Goal: Information Seeking & Learning: Learn about a topic

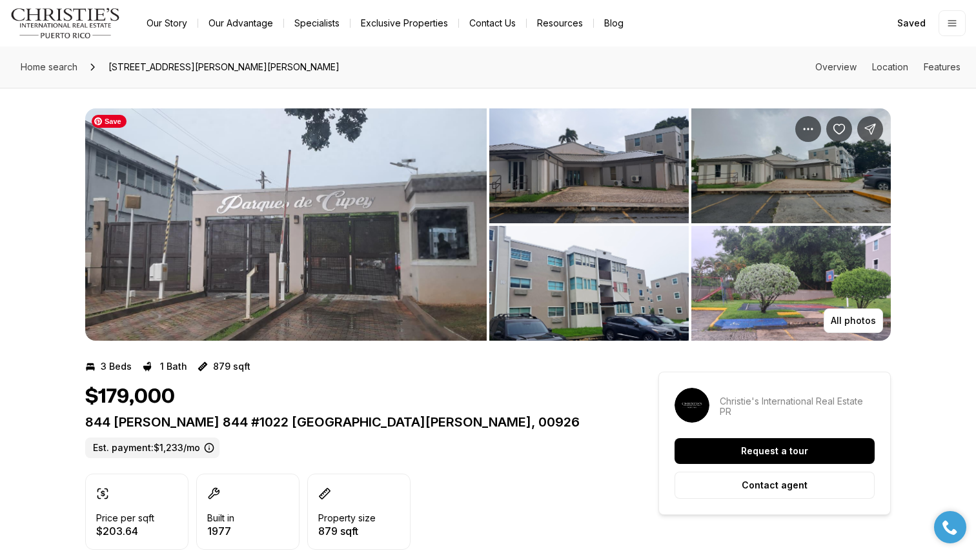
click at [324, 244] on img "View image gallery" at bounding box center [286, 224] width 402 height 232
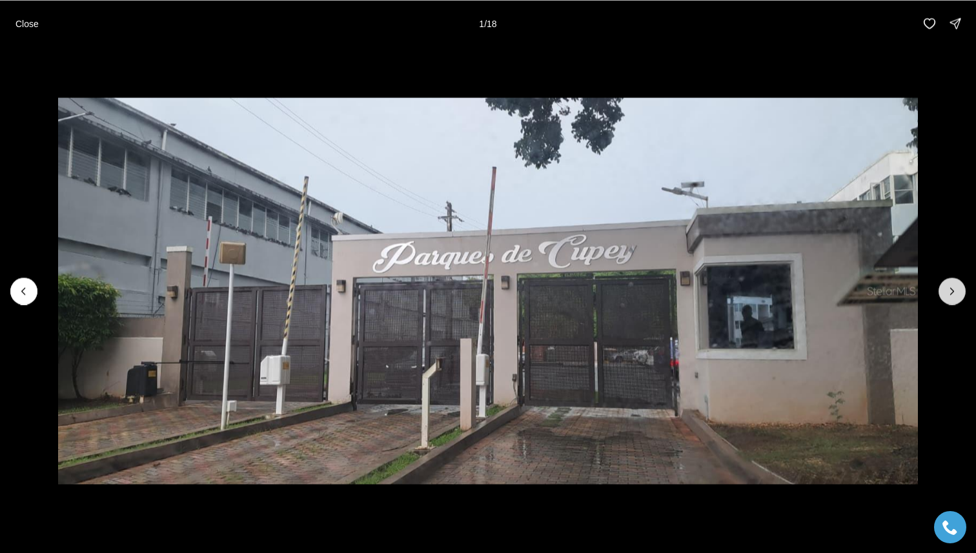
click at [954, 294] on icon "Next slide" at bounding box center [952, 291] width 13 height 13
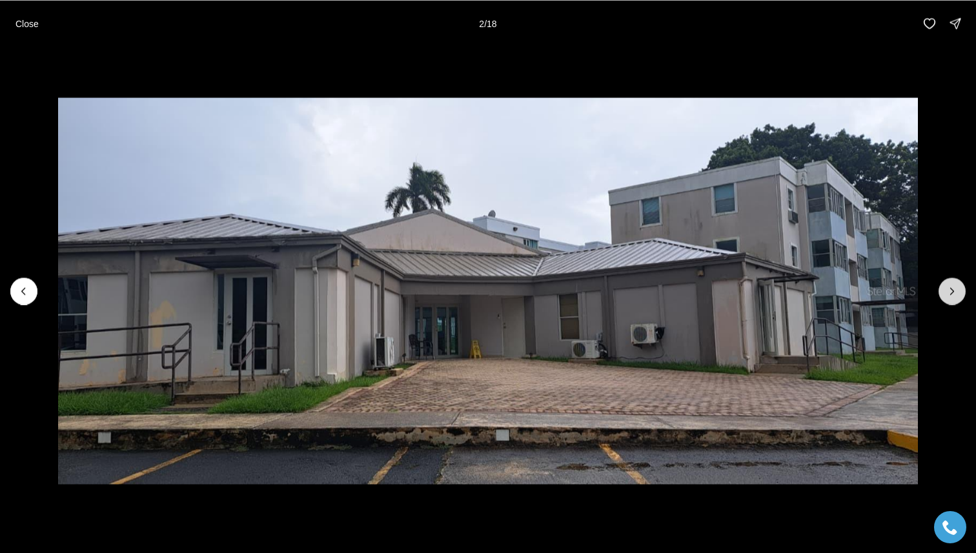
click at [954, 296] on icon "Next slide" at bounding box center [952, 291] width 13 height 13
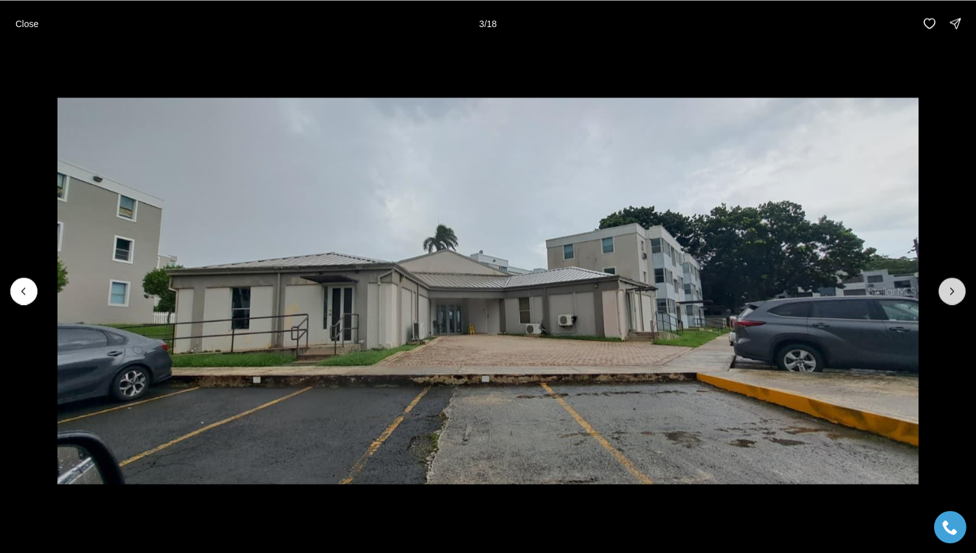
click at [955, 296] on icon "Next slide" at bounding box center [952, 291] width 13 height 13
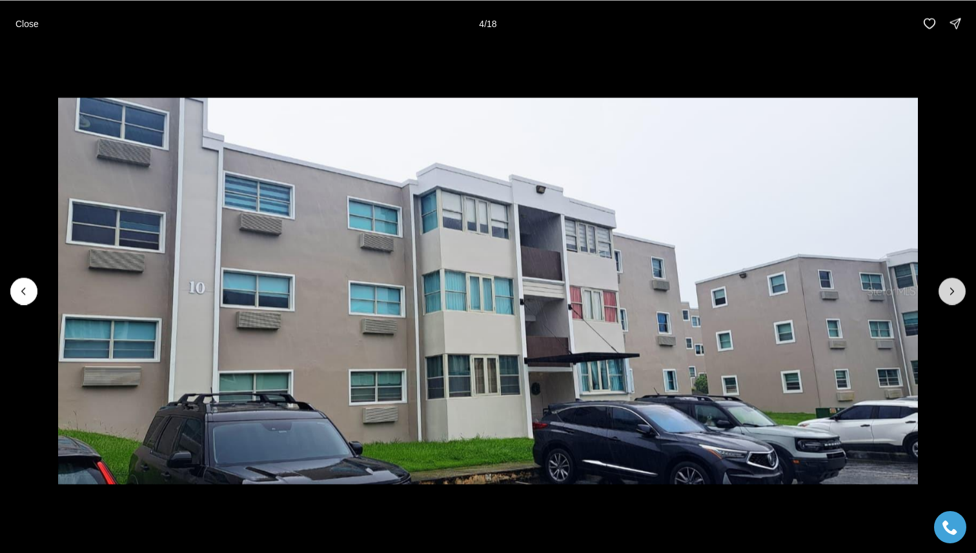
click at [956, 297] on icon "Next slide" at bounding box center [952, 291] width 13 height 13
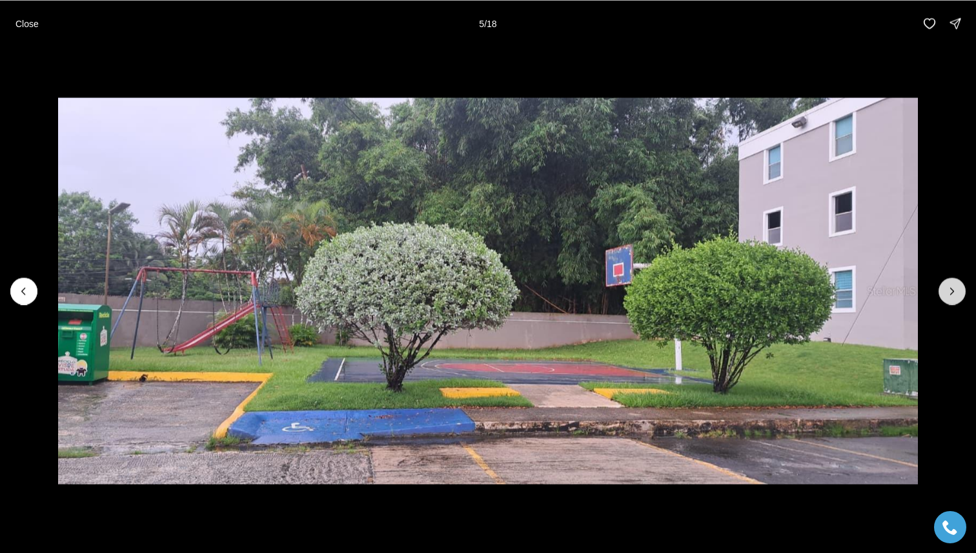
click at [956, 297] on button "Next slide" at bounding box center [952, 291] width 27 height 27
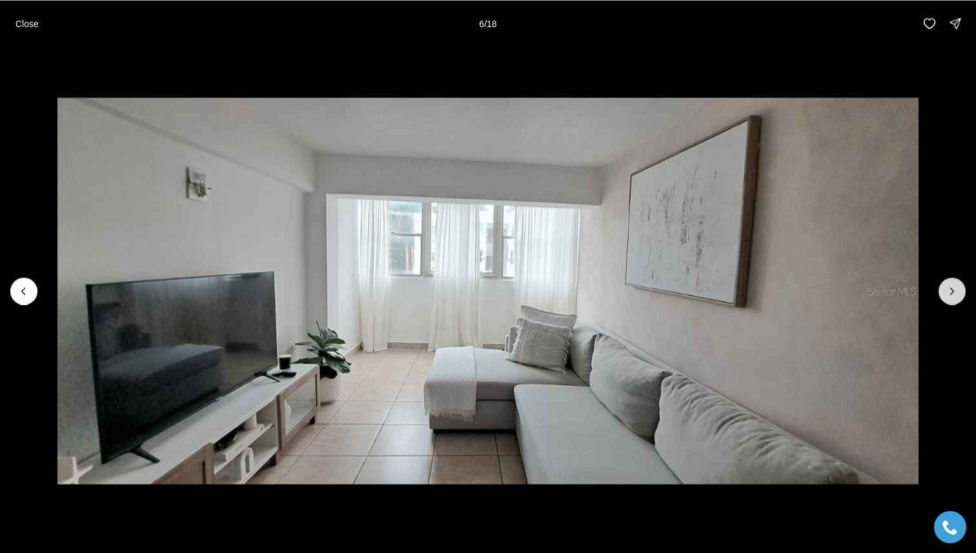
click at [956, 297] on button "Next slide" at bounding box center [952, 291] width 27 height 27
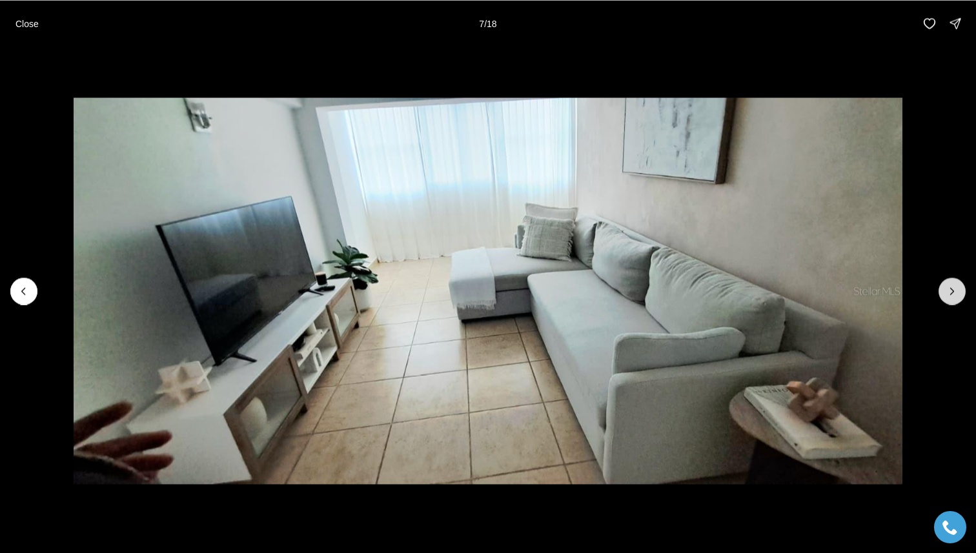
click at [957, 298] on button "Next slide" at bounding box center [952, 291] width 27 height 27
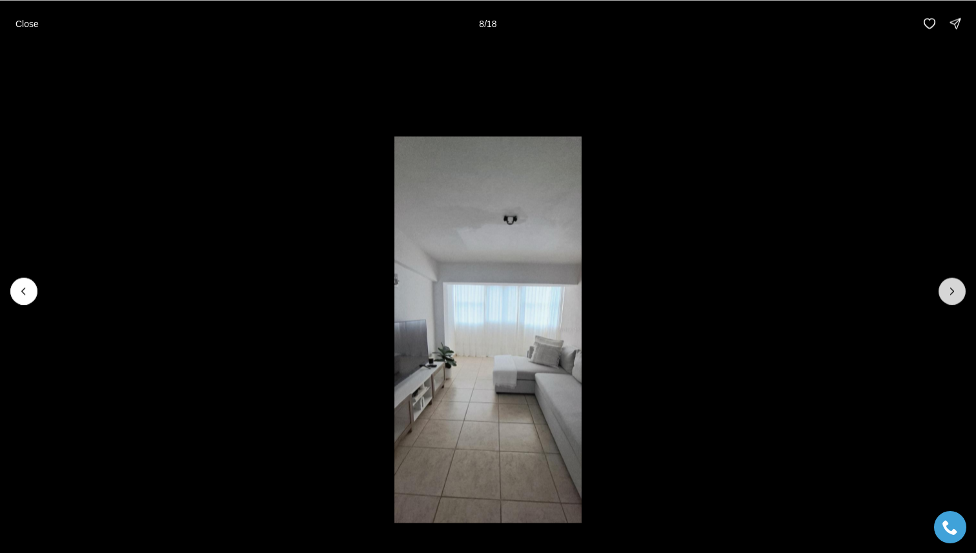
click at [958, 298] on button "Next slide" at bounding box center [952, 291] width 27 height 27
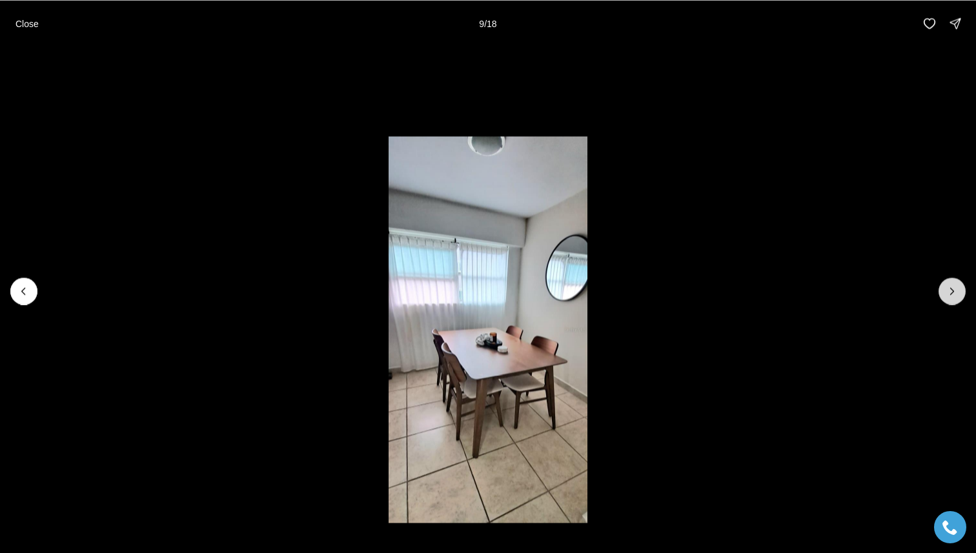
click at [958, 299] on button "Next slide" at bounding box center [952, 291] width 27 height 27
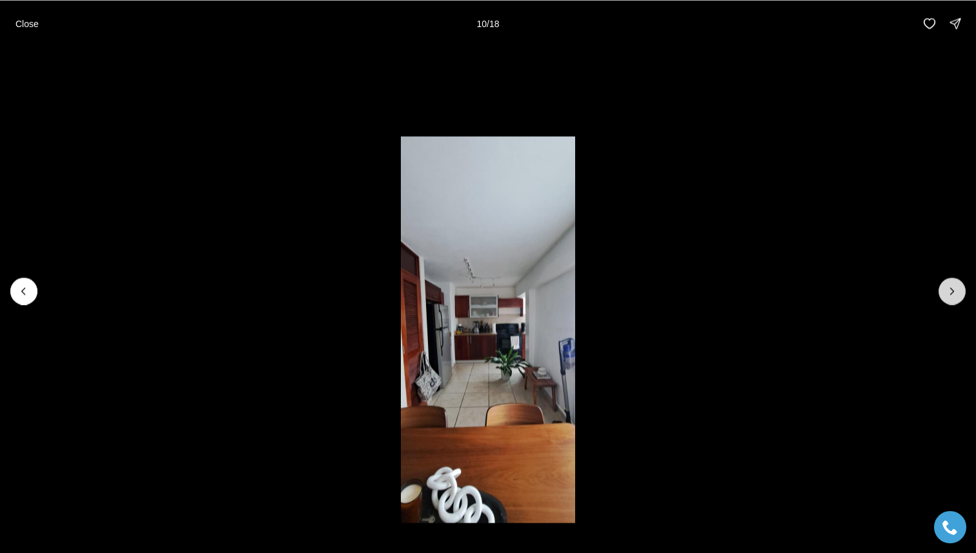
click at [958, 300] on button "Next slide" at bounding box center [952, 291] width 27 height 27
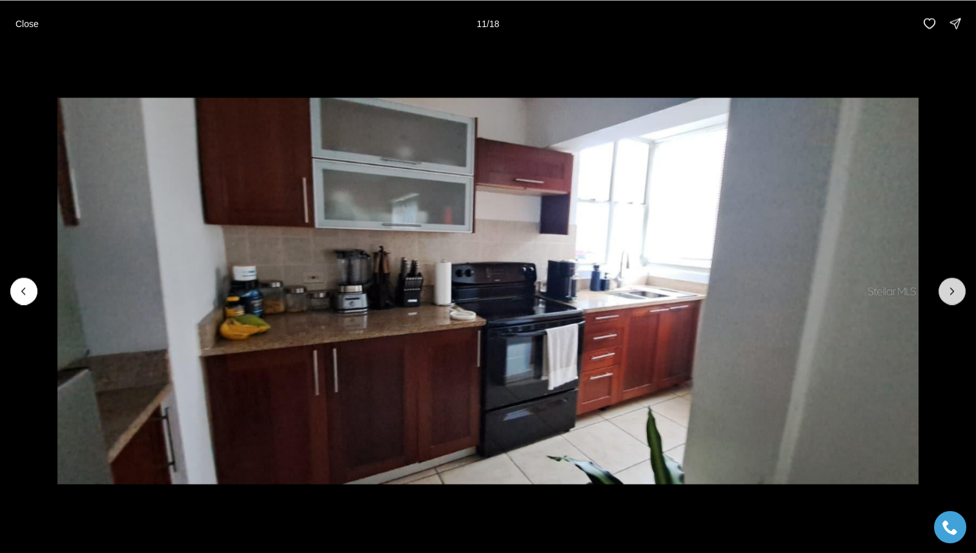
click at [958, 300] on button "Next slide" at bounding box center [952, 291] width 27 height 27
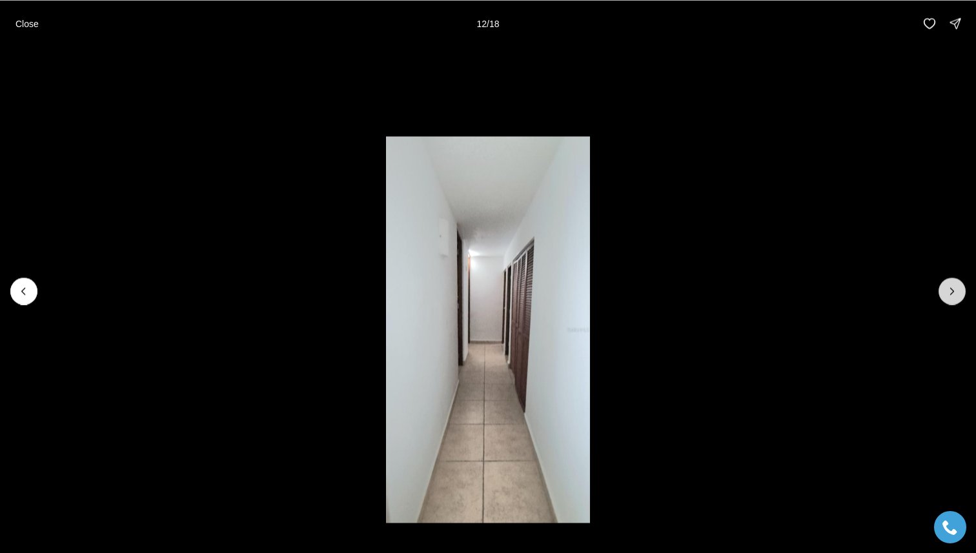
click at [959, 301] on button "Next slide" at bounding box center [952, 291] width 27 height 27
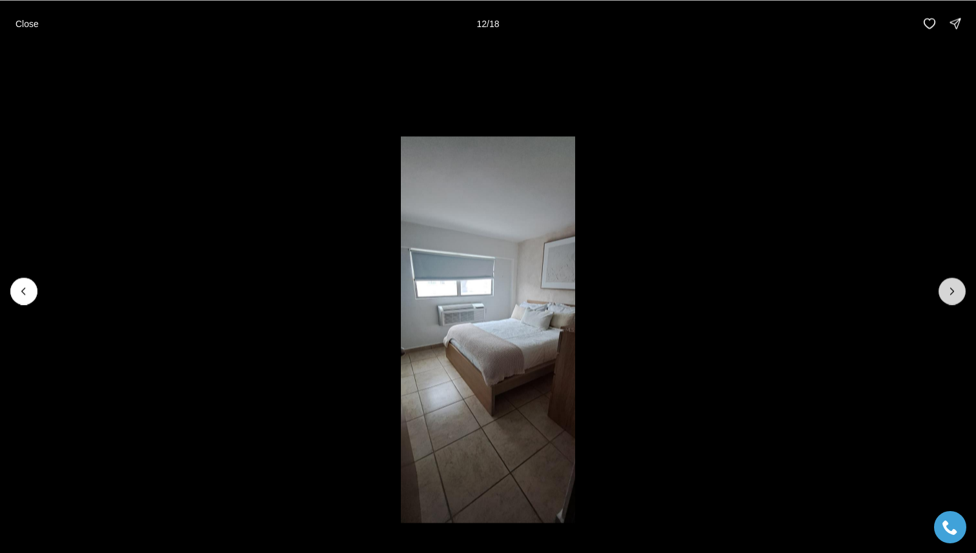
click at [959, 301] on button "Next slide" at bounding box center [952, 291] width 27 height 27
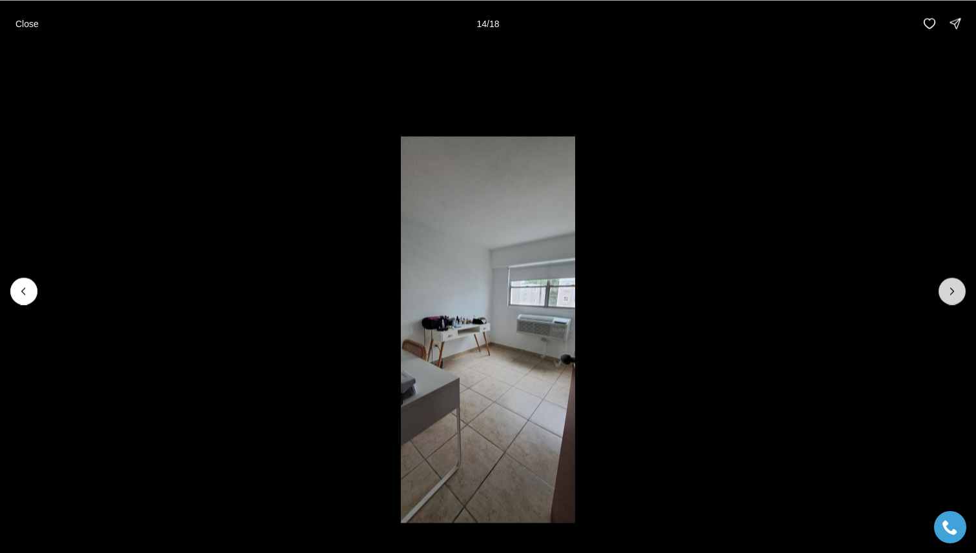
click at [960, 302] on button "Next slide" at bounding box center [952, 291] width 27 height 27
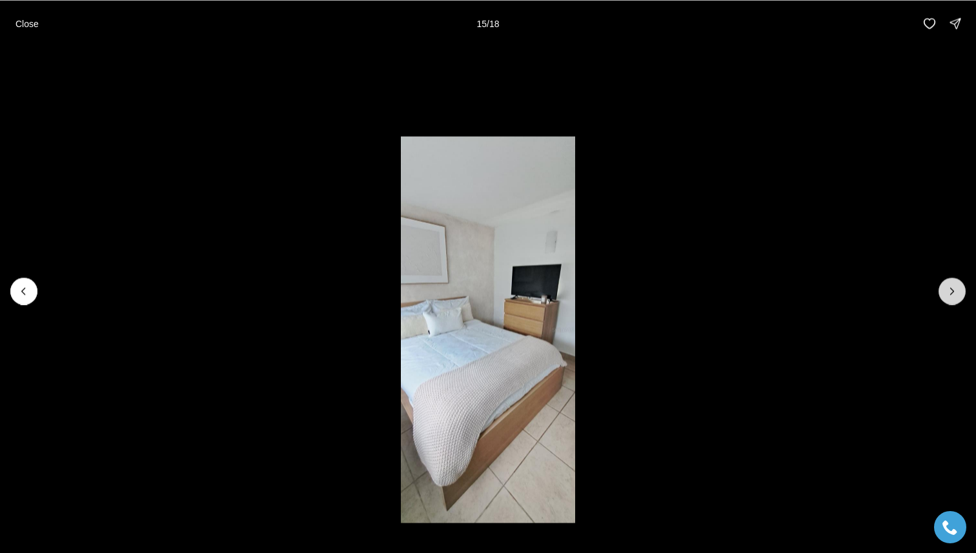
click at [960, 302] on button "Next slide" at bounding box center [952, 291] width 27 height 27
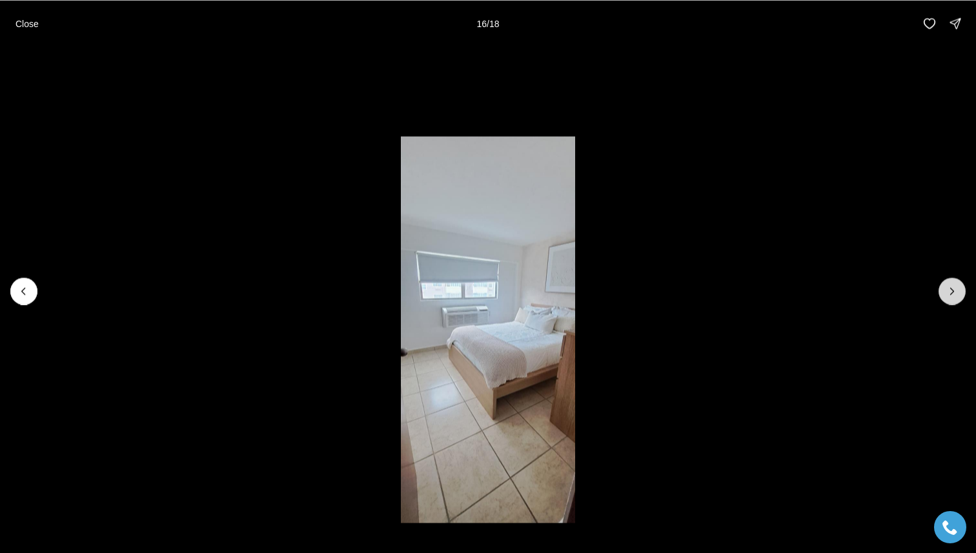
click at [960, 302] on button "Next slide" at bounding box center [952, 291] width 27 height 27
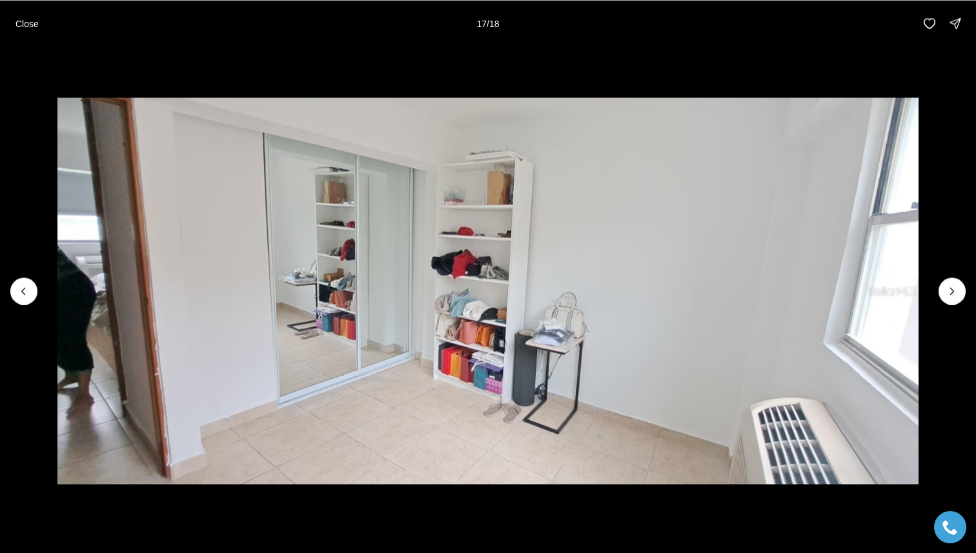
click at [960, 302] on li "17 of 18" at bounding box center [488, 290] width 976 height 489
click at [957, 289] on icon "Next slide" at bounding box center [952, 291] width 13 height 13
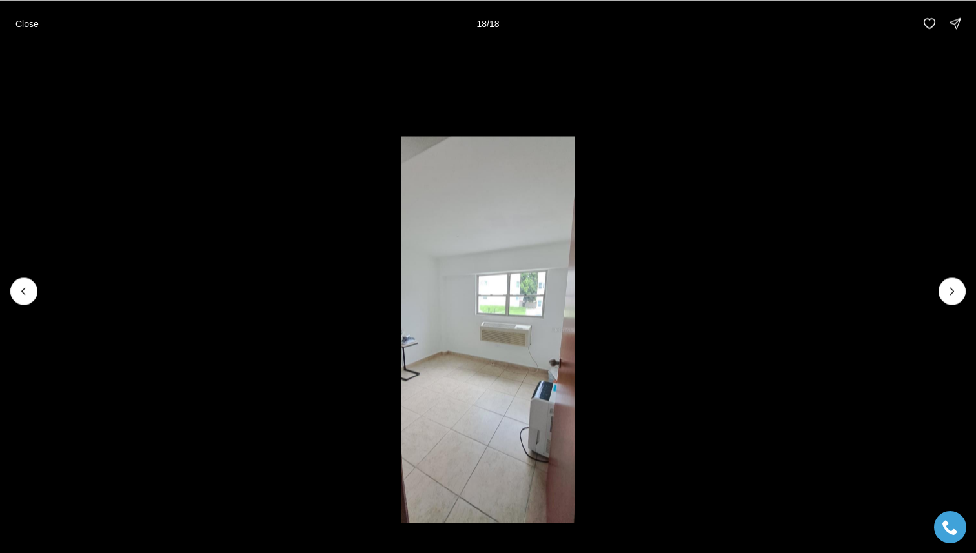
click at [958, 289] on div at bounding box center [952, 291] width 27 height 27
click at [959, 289] on div at bounding box center [952, 291] width 27 height 27
click at [35, 23] on p "Close" at bounding box center [26, 23] width 23 height 10
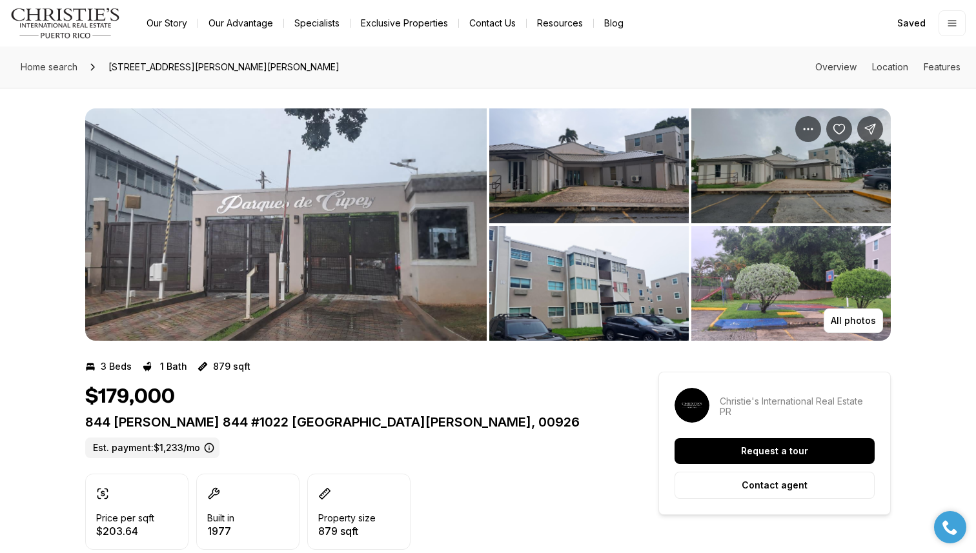
click at [400, 91] on div "All photos" at bounding box center [488, 214] width 806 height 253
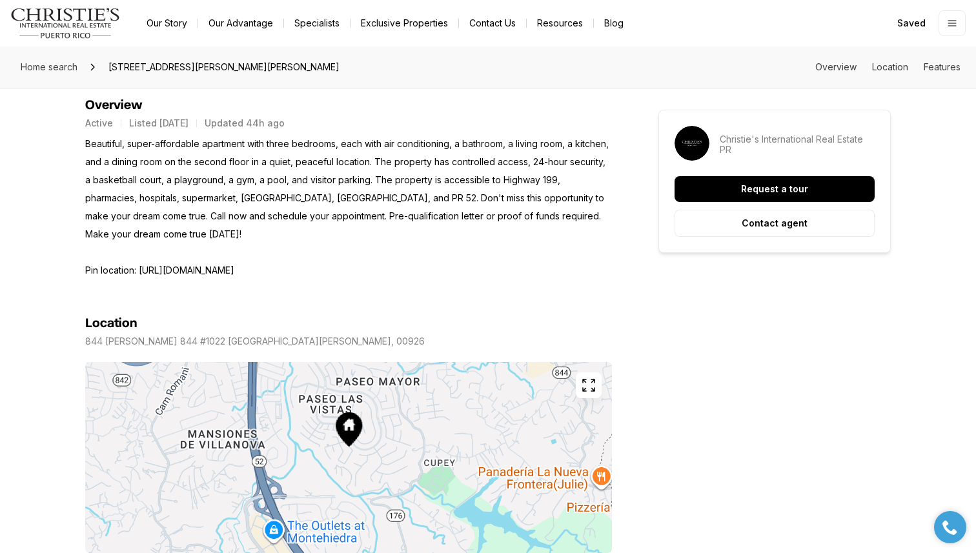
scroll to position [612, 0]
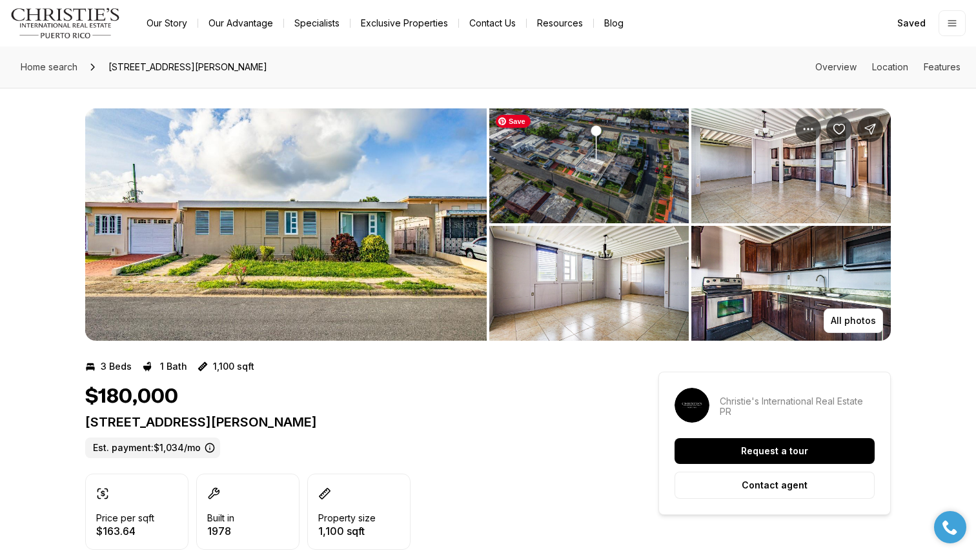
click at [647, 168] on img "View image gallery" at bounding box center [589, 165] width 200 height 115
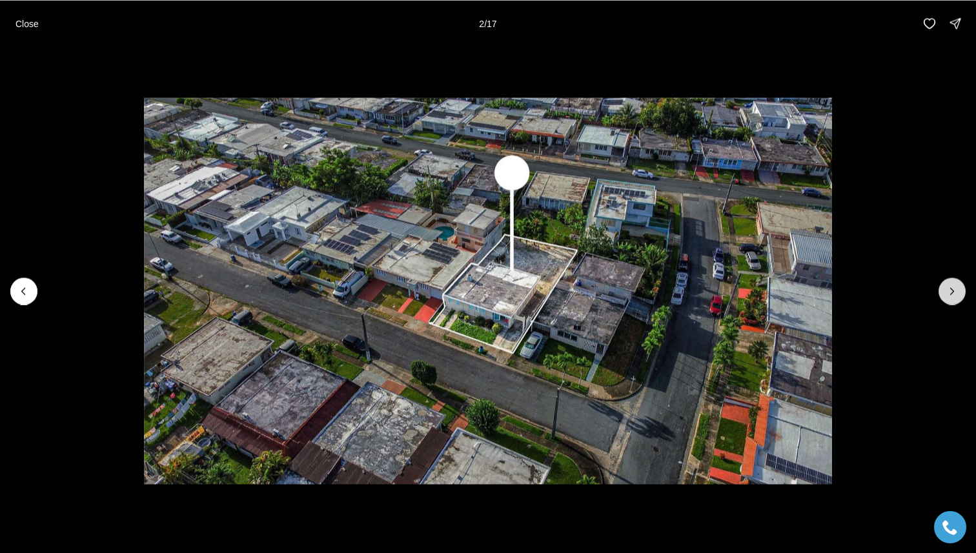
click at [950, 294] on icon "Next slide" at bounding box center [952, 291] width 13 height 13
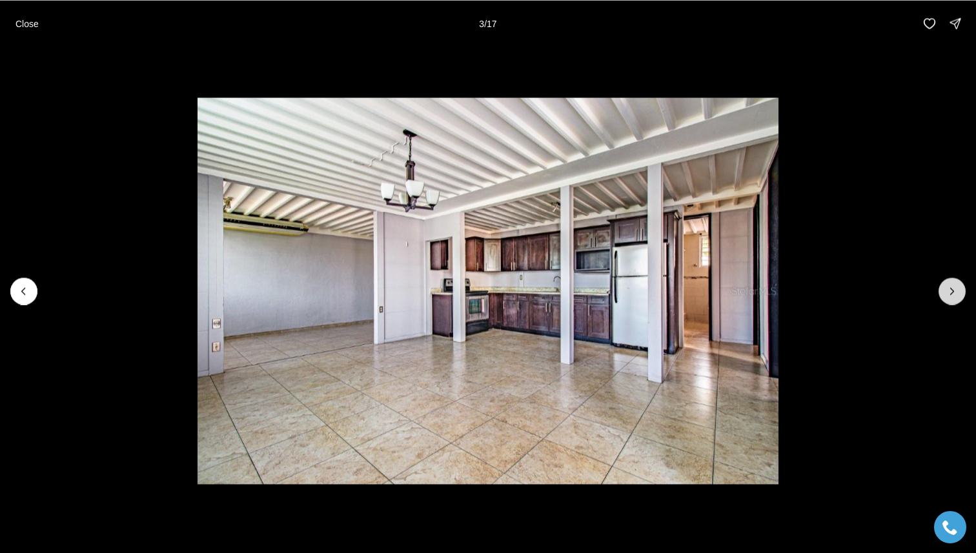
click at [951, 295] on icon "Next slide" at bounding box center [952, 291] width 13 height 13
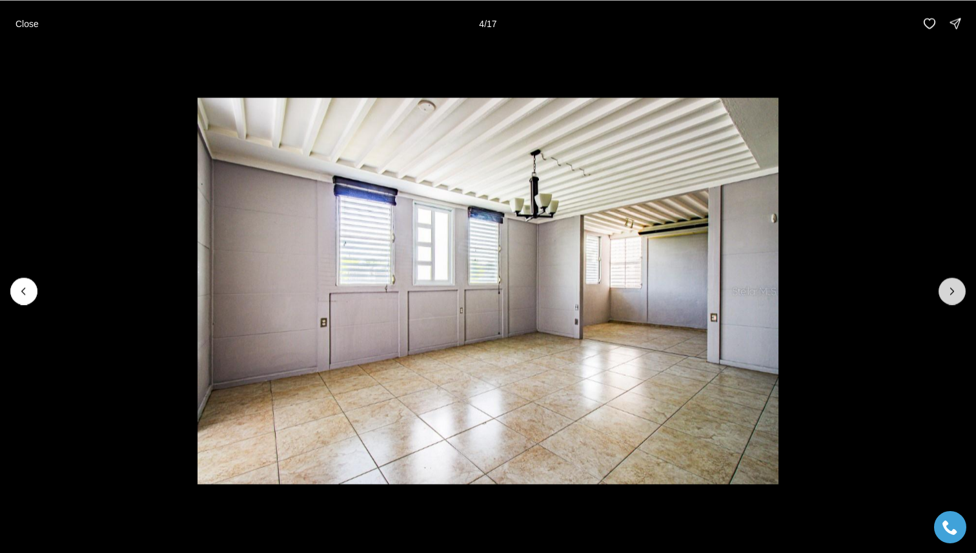
click at [951, 296] on icon "Next slide" at bounding box center [952, 291] width 13 height 13
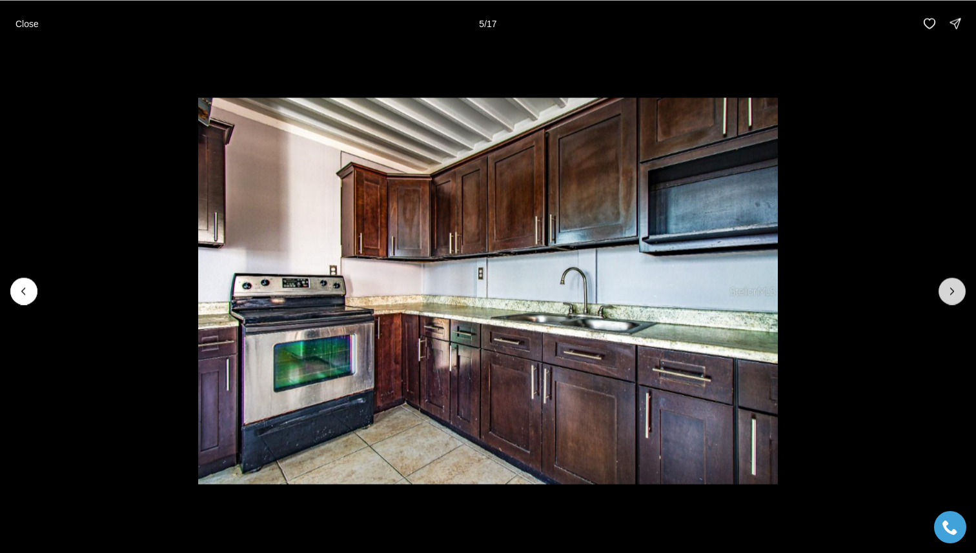
click at [951, 297] on icon "Next slide" at bounding box center [952, 291] width 13 height 13
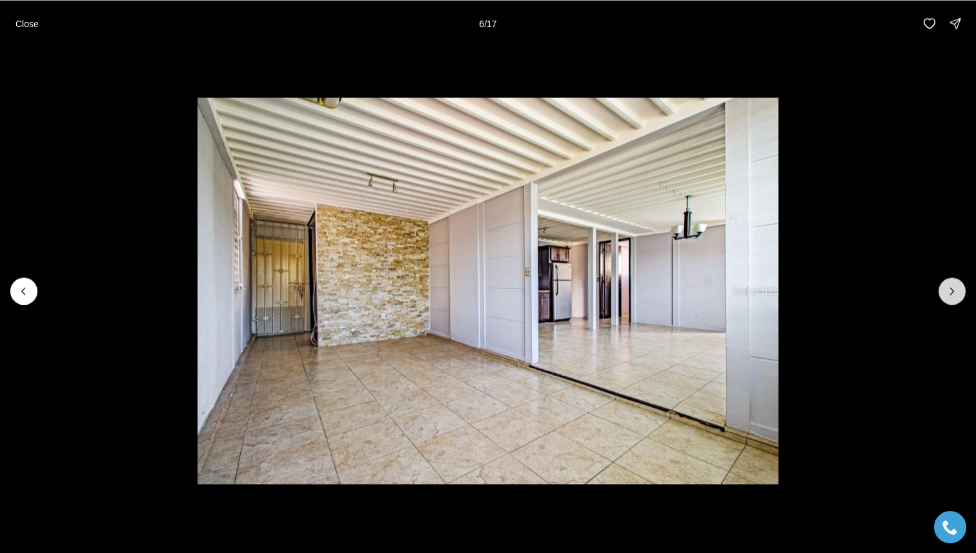
click at [951, 297] on button "Next slide" at bounding box center [952, 291] width 27 height 27
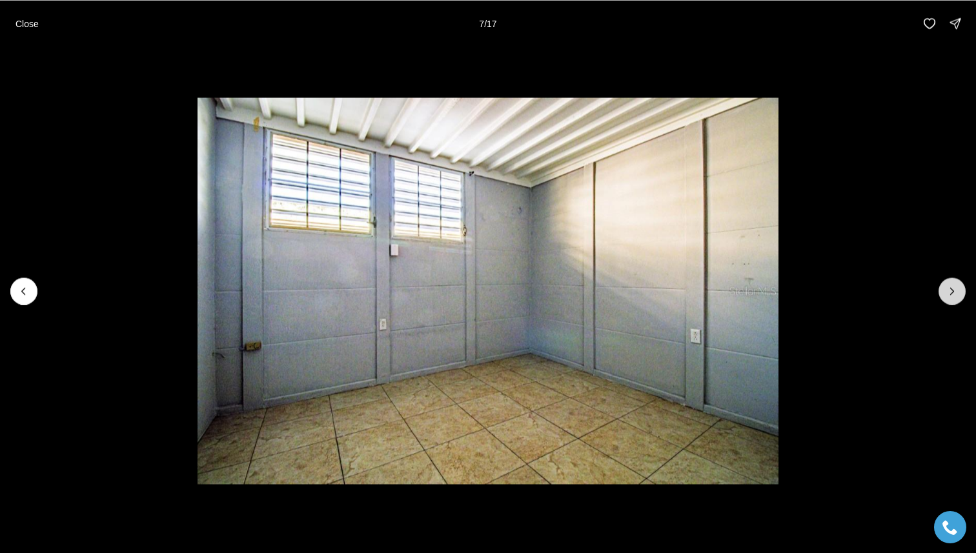
click at [951, 297] on button "Next slide" at bounding box center [952, 291] width 27 height 27
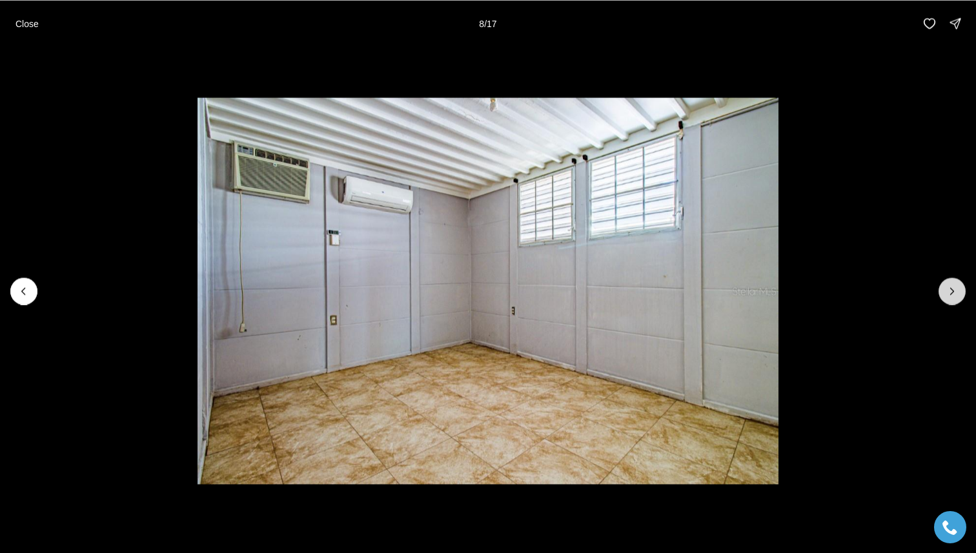
click at [951, 298] on button "Next slide" at bounding box center [952, 291] width 27 height 27
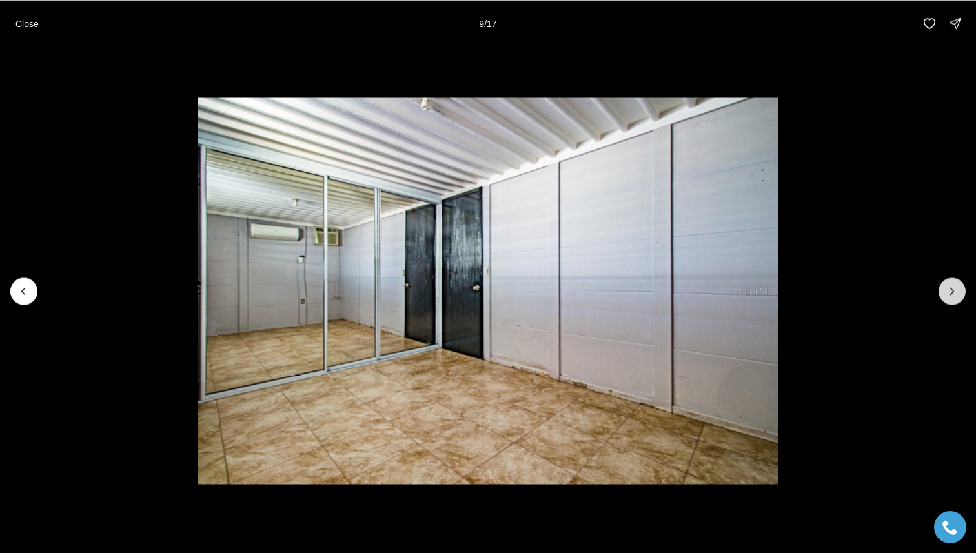
click at [951, 300] on button "Next slide" at bounding box center [952, 291] width 27 height 27
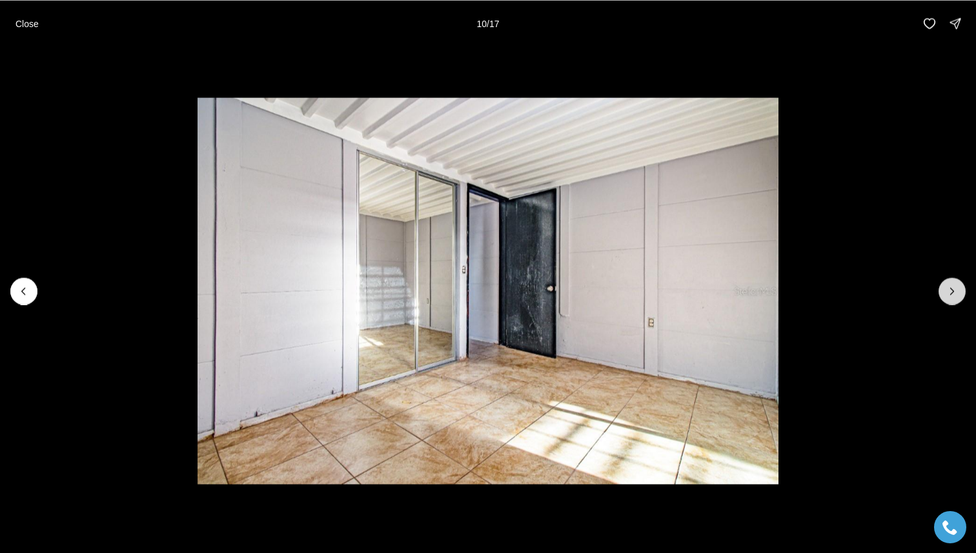
click at [951, 300] on button "Next slide" at bounding box center [952, 291] width 27 height 27
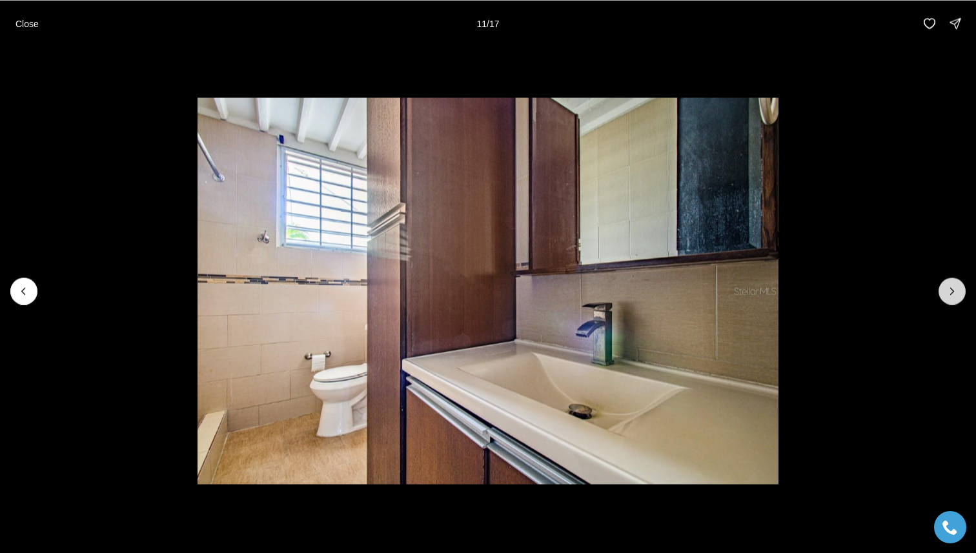
click at [951, 302] on button "Next slide" at bounding box center [952, 291] width 27 height 27
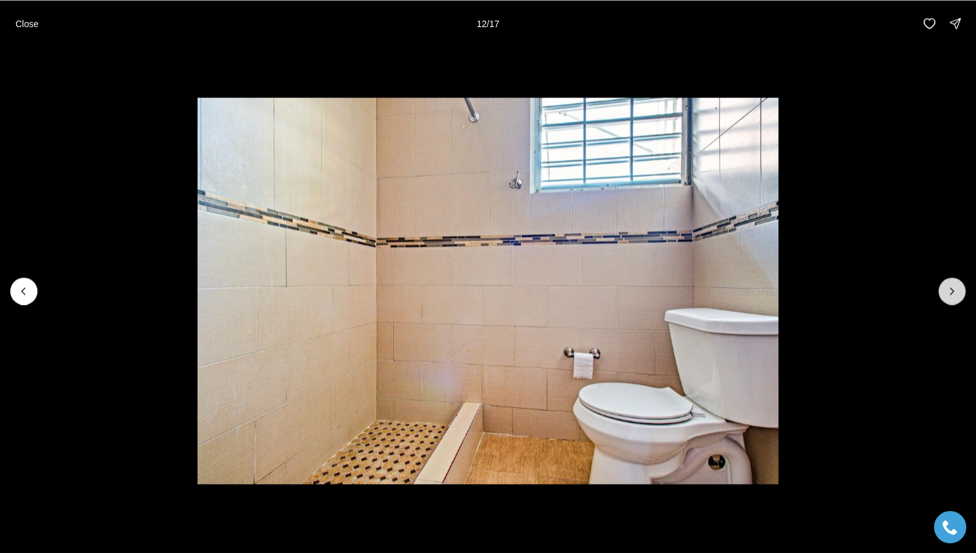
click at [951, 302] on button "Next slide" at bounding box center [952, 291] width 27 height 27
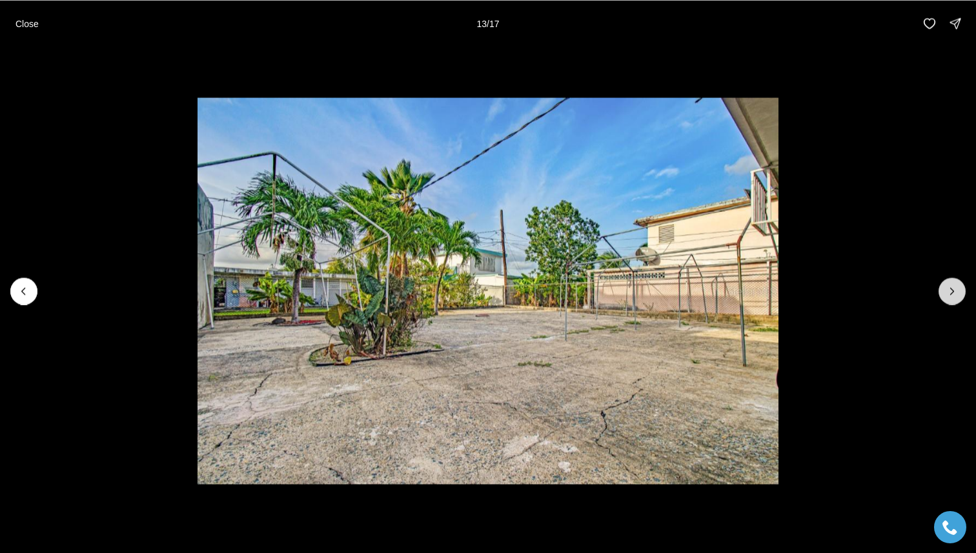
click at [951, 302] on button "Next slide" at bounding box center [952, 291] width 27 height 27
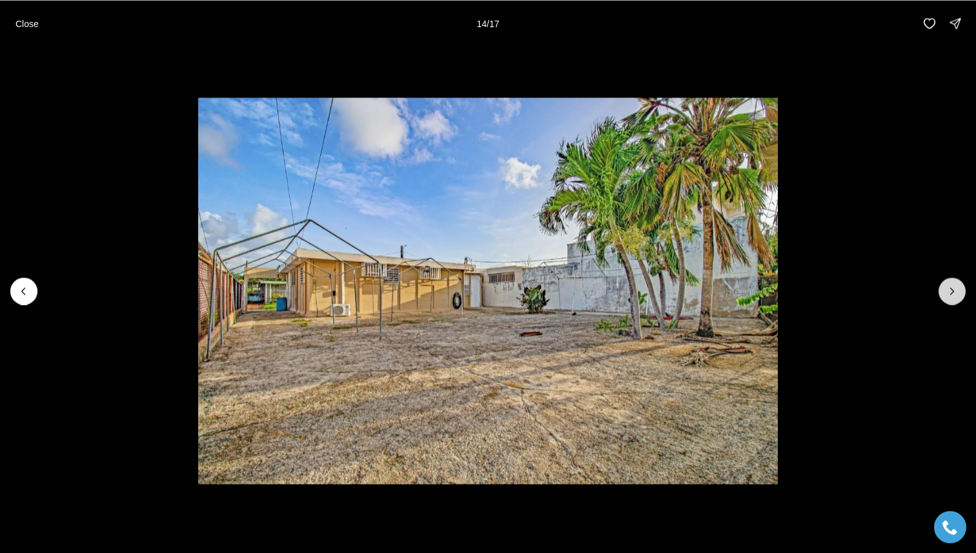
click at [951, 304] on button "Next slide" at bounding box center [952, 291] width 27 height 27
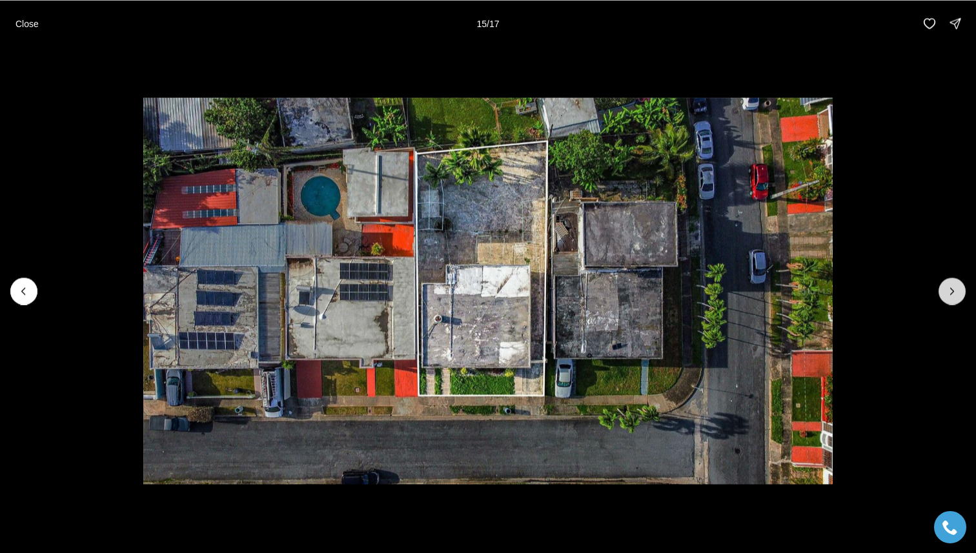
click at [951, 304] on button "Next slide" at bounding box center [952, 291] width 27 height 27
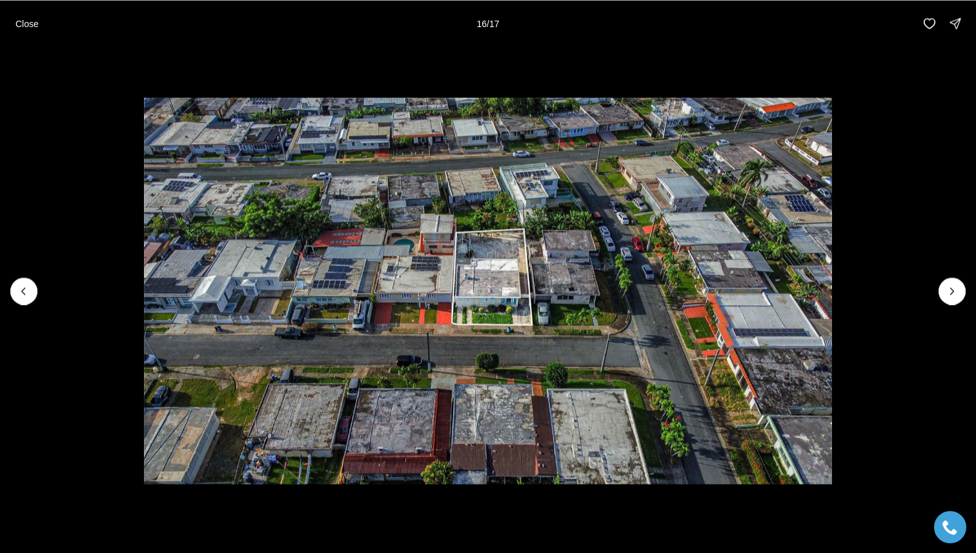
click at [951, 305] on li "16 of 17" at bounding box center [488, 290] width 976 height 489
click at [36, 19] on p "Close" at bounding box center [26, 23] width 23 height 10
